Goal: Communication & Community: Connect with others

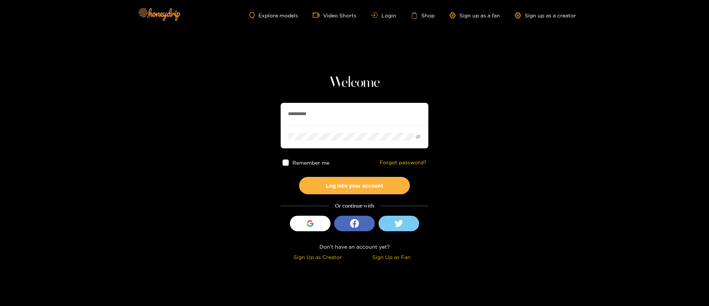
click at [324, 112] on input "**********" at bounding box center [355, 114] width 148 height 22
click at [359, 109] on input "text" at bounding box center [355, 114] width 148 height 22
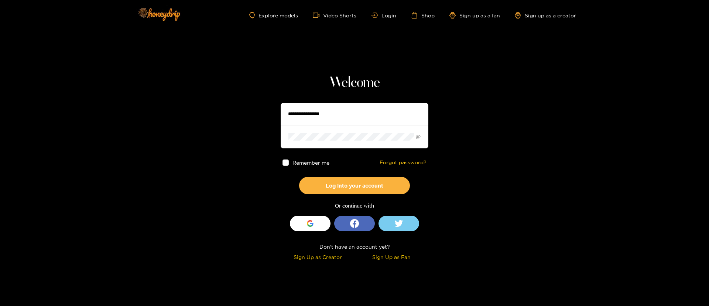
click at [339, 124] on input "text" at bounding box center [355, 114] width 148 height 22
click at [350, 124] on input "text" at bounding box center [355, 114] width 148 height 22
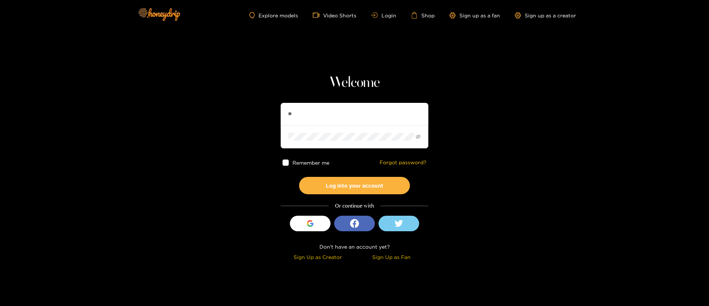
type input "*********"
click at [342, 187] on button "Log into your account" at bounding box center [354, 185] width 111 height 17
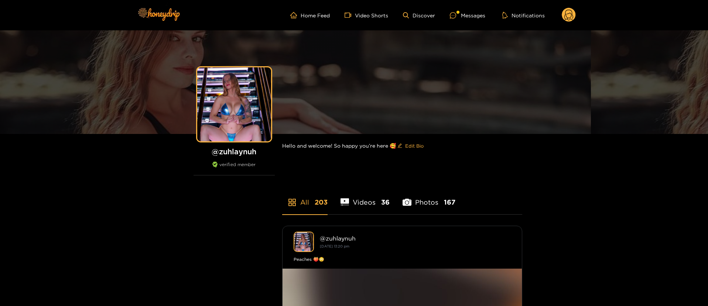
click at [488, 22] on ul "Home Feed Video Shorts Discover Messages Notifications" at bounding box center [433, 15] width 286 height 15
click at [467, 10] on ul "Home Feed Video Shorts Discover Messages Notifications" at bounding box center [433, 15] width 286 height 15
click at [497, 13] on ul "Home Feed Video Shorts Discover Messages Notifications" at bounding box center [433, 15] width 286 height 15
click at [481, 15] on div "Messages" at bounding box center [467, 15] width 35 height 8
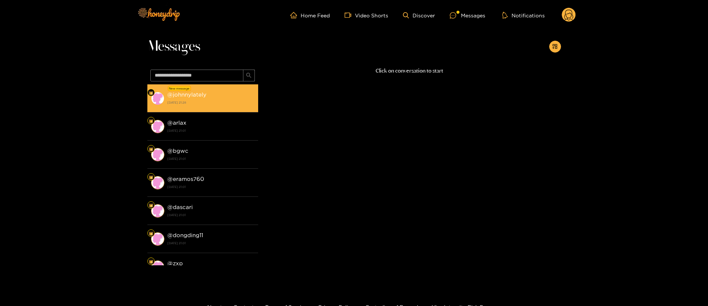
click at [195, 94] on strong "@ johnnylately" at bounding box center [186, 94] width 39 height 6
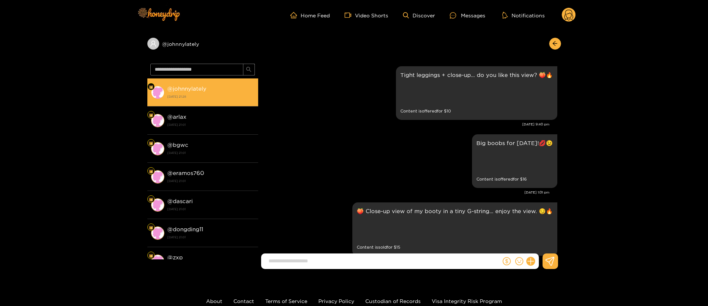
scroll to position [981, 0]
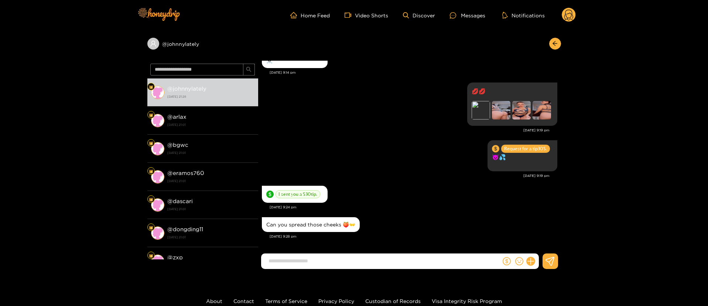
click at [386, 217] on div "Can you spread those cheeks 🍑👐" at bounding box center [410, 224] width 296 height 18
click at [527, 260] on icon at bounding box center [531, 261] width 8 height 8
click at [547, 246] on button at bounding box center [545, 243] width 26 height 17
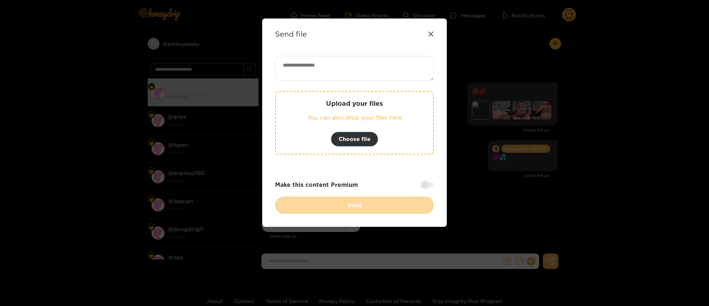
click at [360, 138] on span "Choose file" at bounding box center [355, 138] width 32 height 9
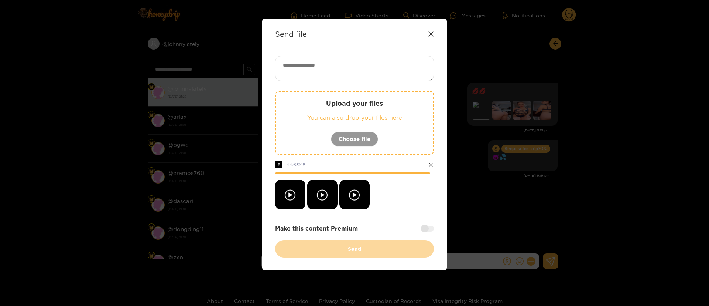
click at [402, 198] on div at bounding box center [354, 195] width 159 height 30
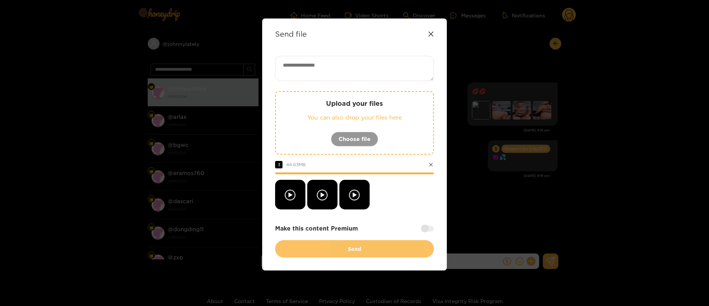
click at [380, 252] on button "Send" at bounding box center [354, 248] width 159 height 17
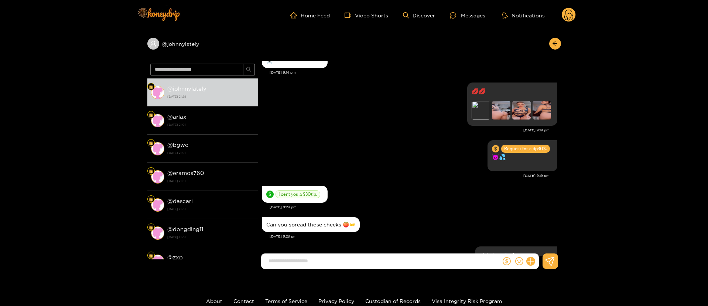
click at [531, 261] on icon at bounding box center [530, 260] width 7 height 7
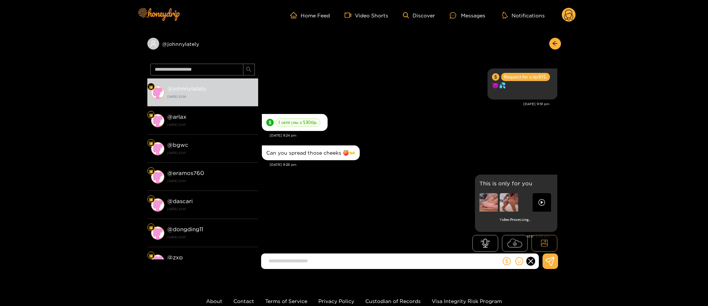
click at [544, 237] on button at bounding box center [545, 243] width 26 height 17
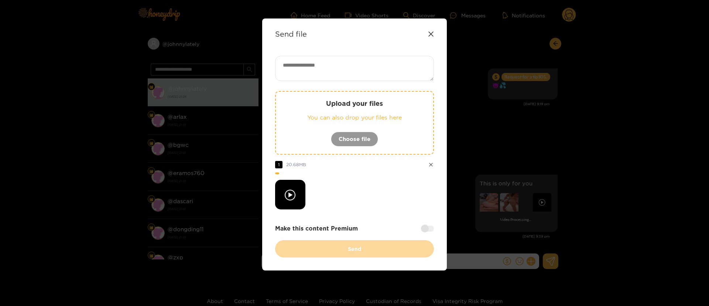
click at [361, 184] on div at bounding box center [354, 195] width 159 height 30
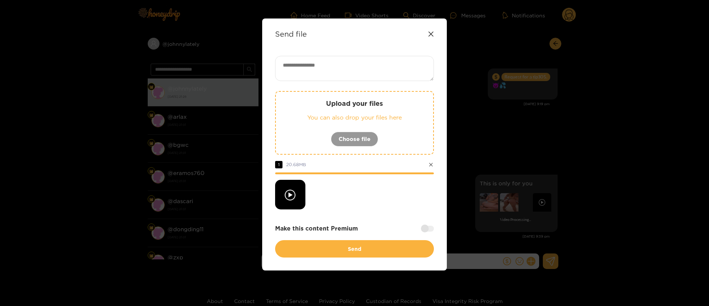
drag, startPoint x: 368, startPoint y: 190, endPoint x: 369, endPoint y: 201, distance: 10.8
click at [368, 190] on div at bounding box center [354, 195] width 159 height 30
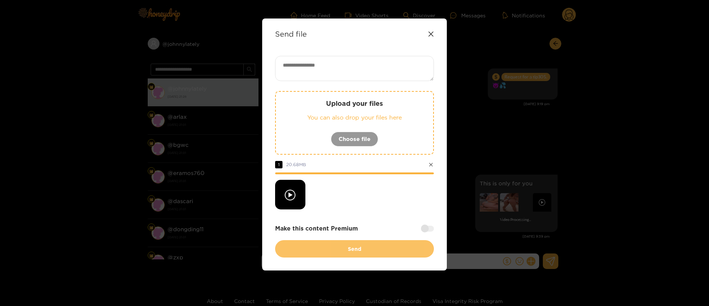
click at [358, 252] on button "Send" at bounding box center [354, 248] width 159 height 17
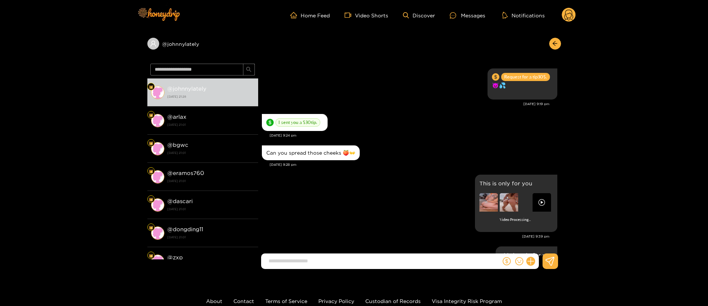
scroll to position [1110, 0]
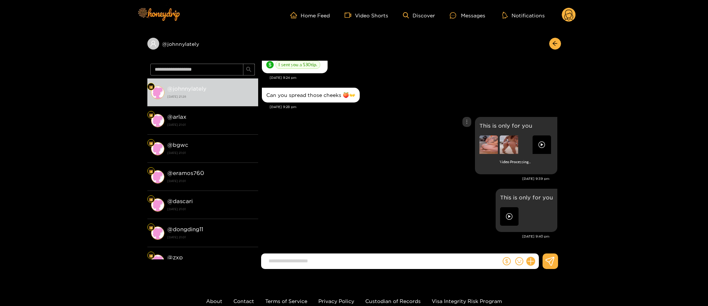
click at [533, 144] on img at bounding box center [542, 144] width 18 height 18
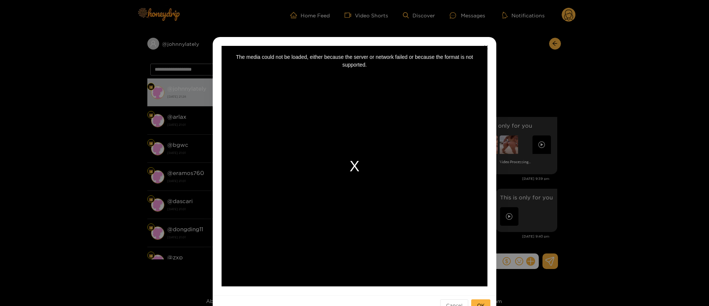
click at [613, 112] on div "**********" at bounding box center [354, 153] width 709 height 306
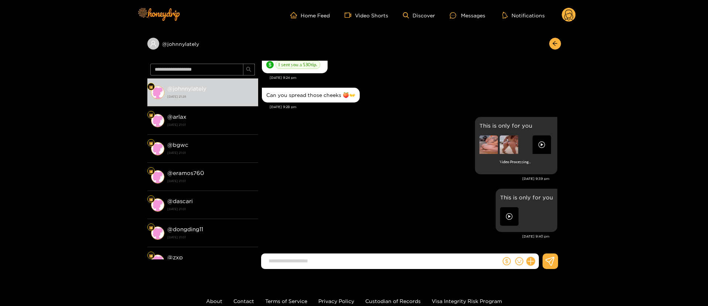
click at [539, 146] on img at bounding box center [542, 144] width 18 height 18
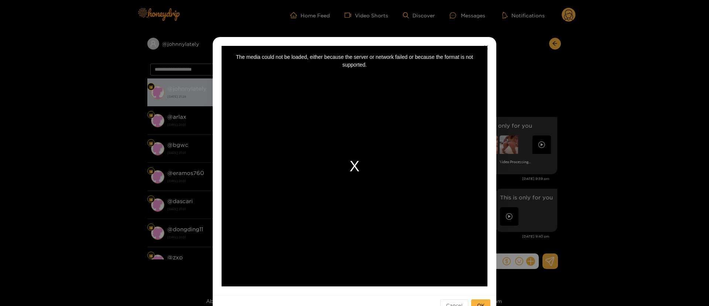
click at [581, 84] on div "**********" at bounding box center [354, 153] width 709 height 306
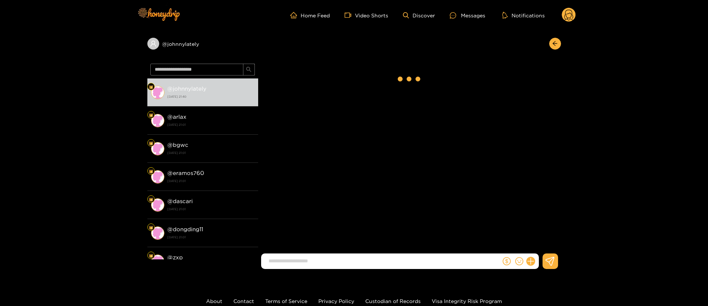
scroll to position [974, 0]
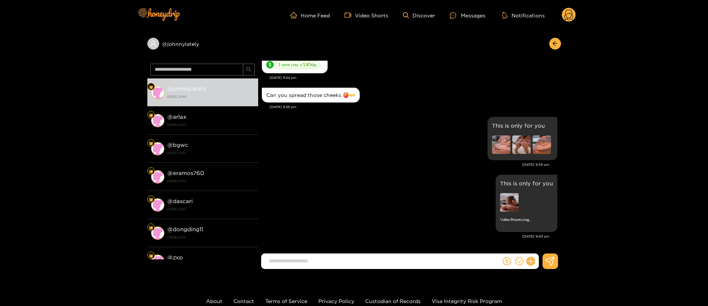
click at [438, 255] on form at bounding box center [381, 261] width 240 height 16
click at [436, 260] on input at bounding box center [383, 261] width 236 height 12
paste input "***"
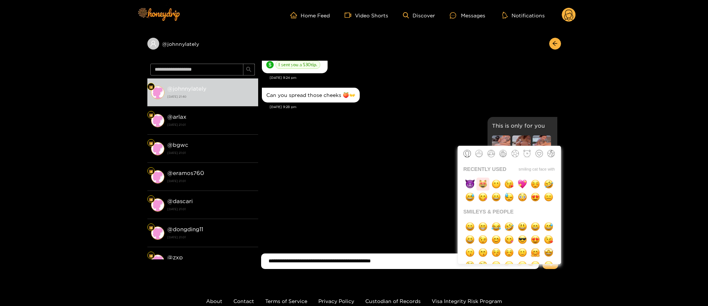
click at [484, 181] on img "button" at bounding box center [482, 183] width 9 height 9
click at [466, 185] on img "button" at bounding box center [470, 183] width 9 height 9
type input "**********"
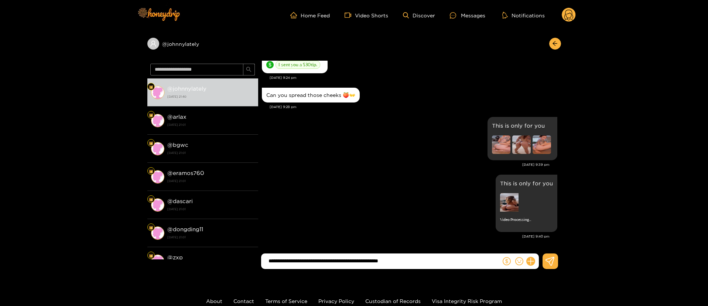
click at [442, 263] on input "**********" at bounding box center [383, 261] width 236 height 12
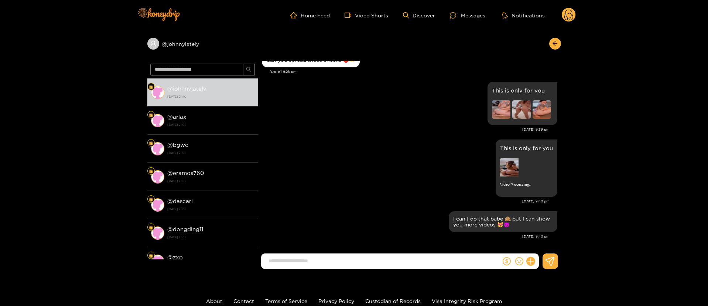
click at [570, 12] on circle at bounding box center [569, 15] width 14 height 14
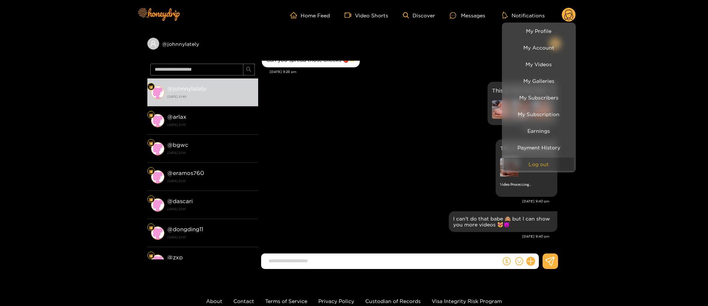
click at [532, 159] on button "Log out" at bounding box center [539, 163] width 70 height 13
